Goal: Task Accomplishment & Management: Use online tool/utility

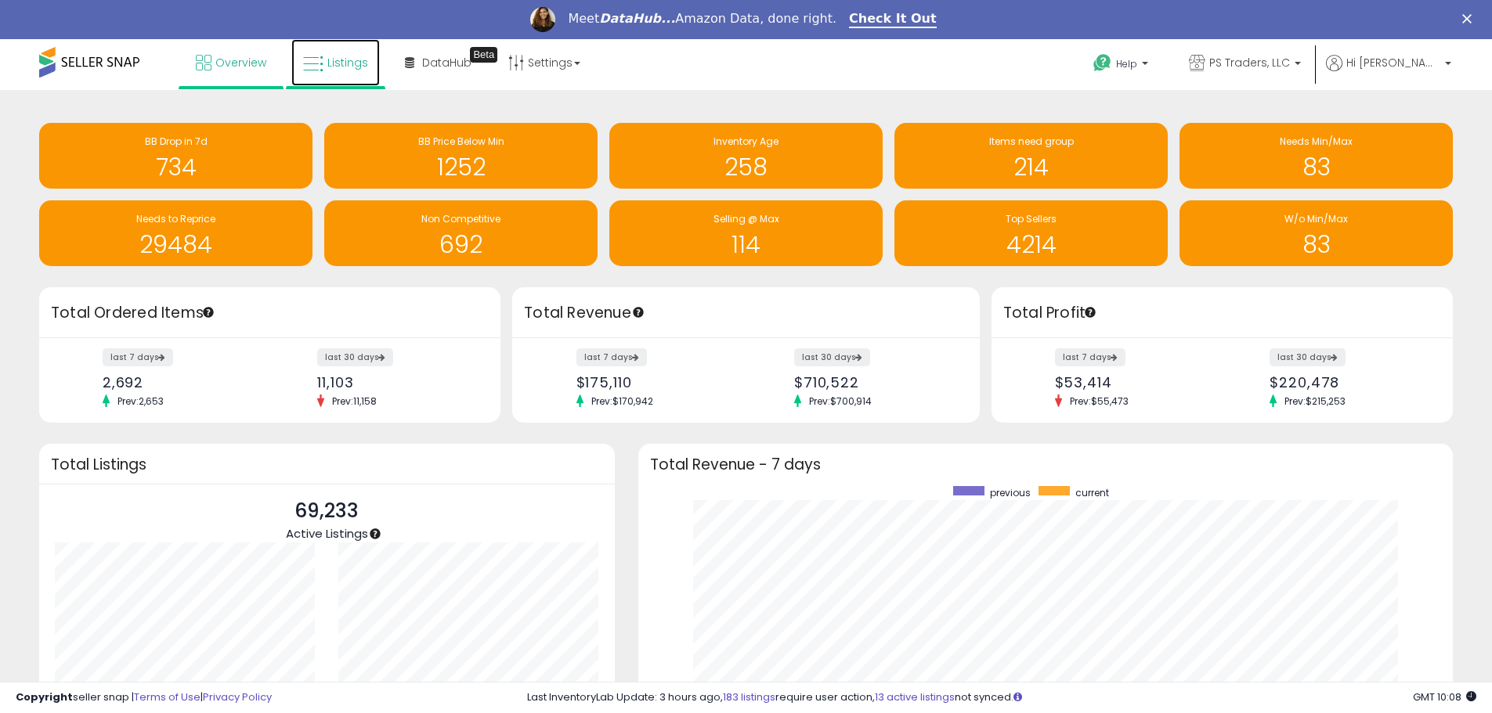
click at [354, 70] on link "Listings" at bounding box center [335, 62] width 88 height 47
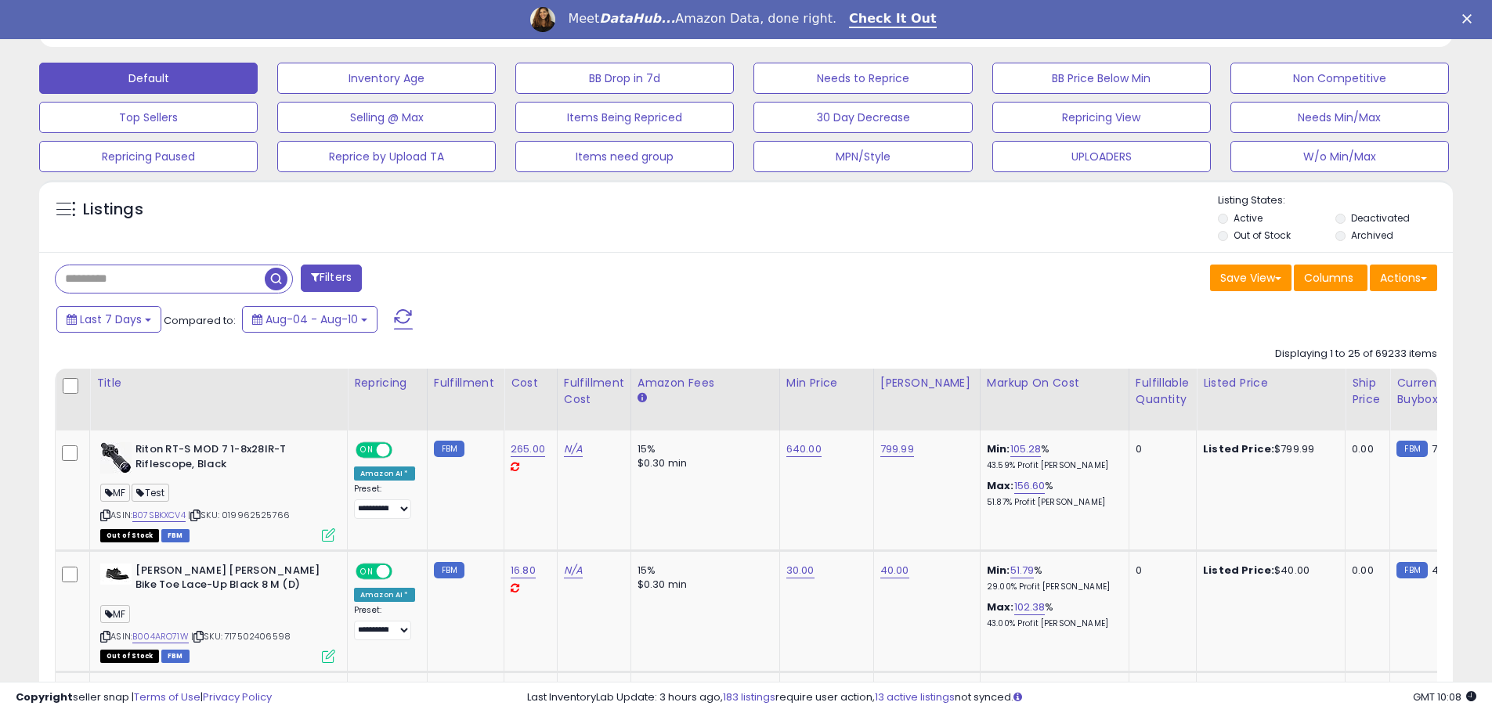
scroll to position [321, 820]
click at [1481, 13] on div "Meet DataHub... Amazon Data, done right. Check It Out" at bounding box center [746, 19] width 1492 height 27
click at [1471, 18] on icon "Close" at bounding box center [1466, 18] width 9 height 9
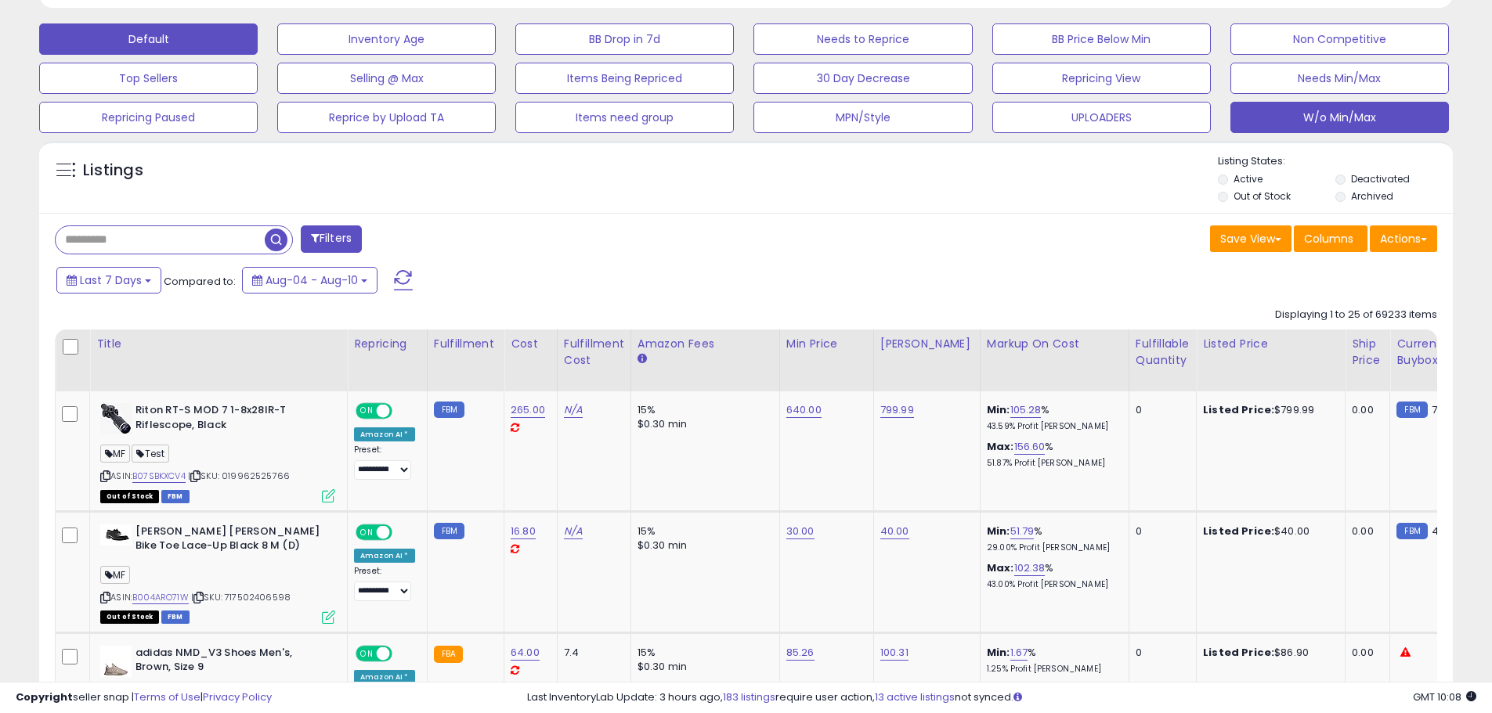
click at [496, 55] on button "W/o Min/Max" at bounding box center [386, 38] width 218 height 31
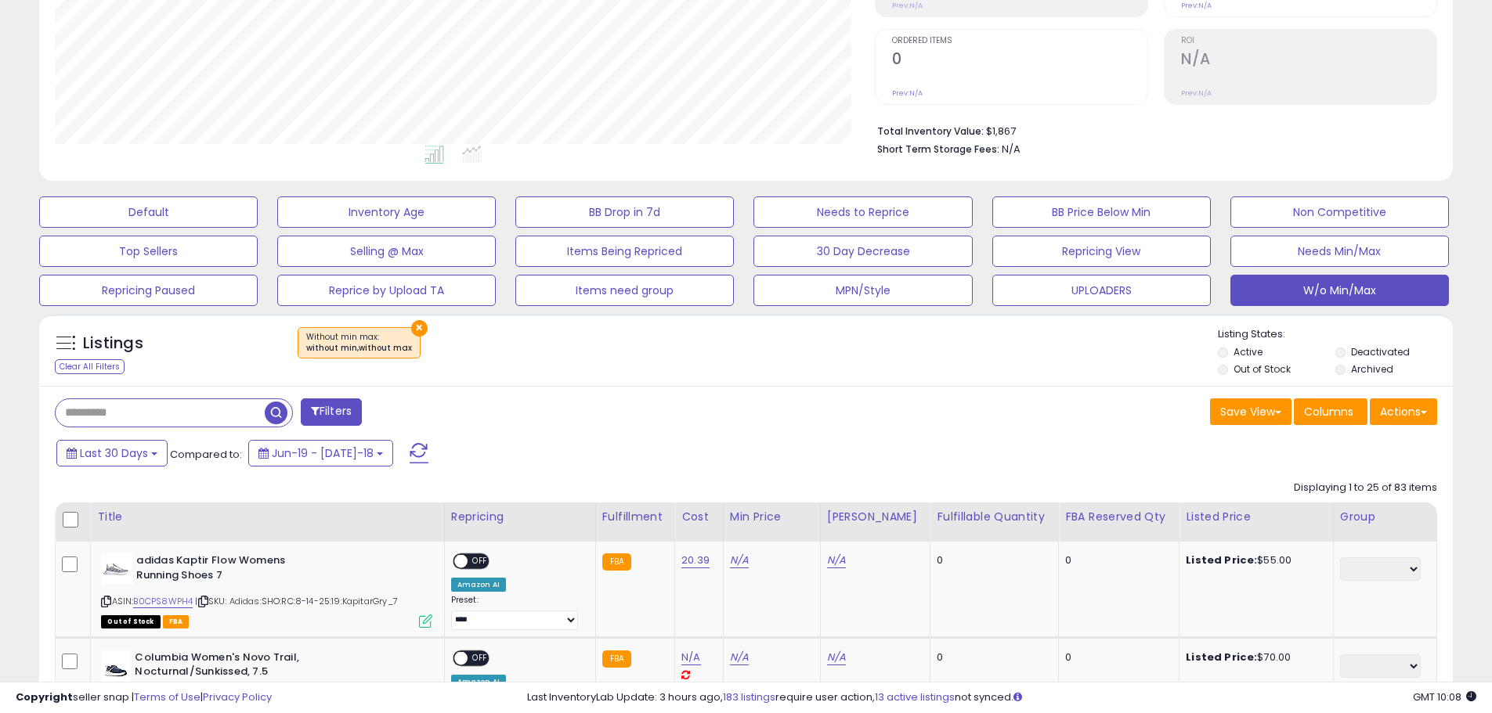
click at [402, 453] on button at bounding box center [418, 453] width 39 height 31
